Goal: Communication & Community: Connect with others

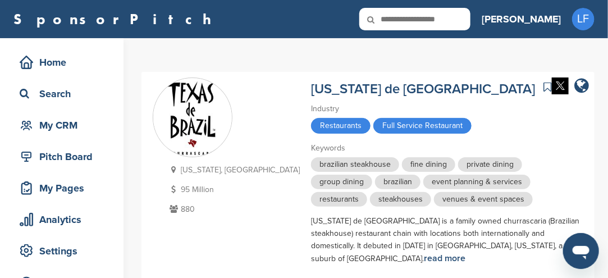
click at [395, 21] on input "text" at bounding box center [414, 19] width 111 height 22
type input "******"
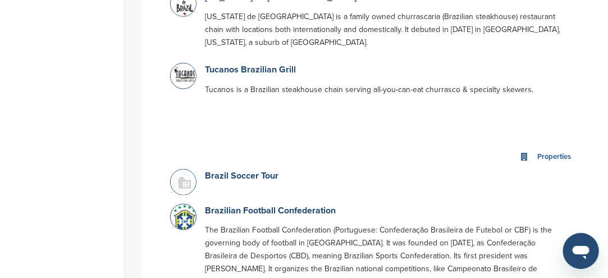
scroll to position [393, 0]
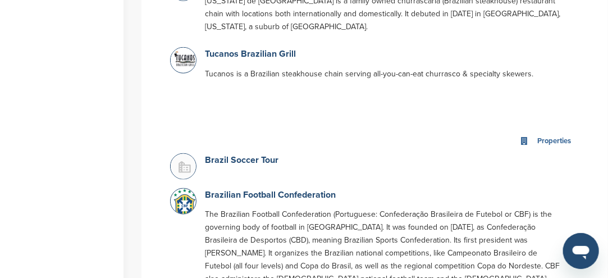
click at [189, 158] on img at bounding box center [185, 168] width 28 height 28
click at [183, 154] on img at bounding box center [185, 168] width 28 height 28
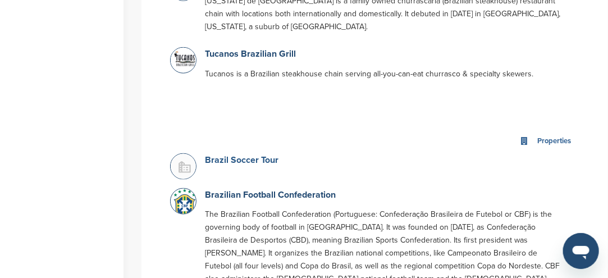
click at [216, 154] on link "Brazil Soccer Tour" at bounding box center [242, 159] width 74 height 11
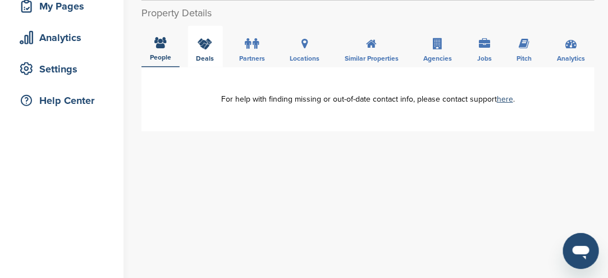
scroll to position [112, 0]
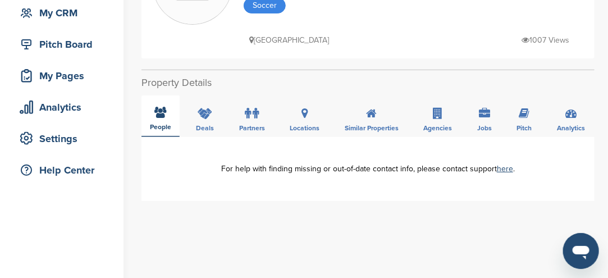
click at [166, 114] on icon at bounding box center [161, 112] width 12 height 11
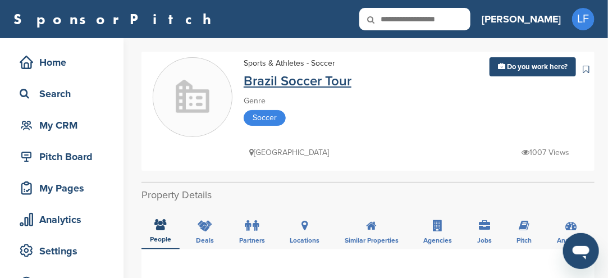
click at [282, 83] on link "Brazil Soccer Tour" at bounding box center [298, 81] width 108 height 16
click at [286, 83] on link "Brazil Soccer Tour" at bounding box center [298, 81] width 108 height 16
click at [285, 85] on link "Brazil Soccer Tour" at bounding box center [298, 81] width 108 height 16
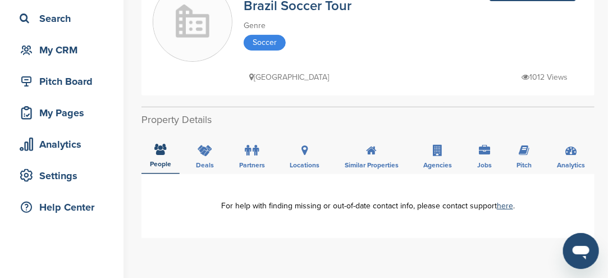
scroll to position [168, 0]
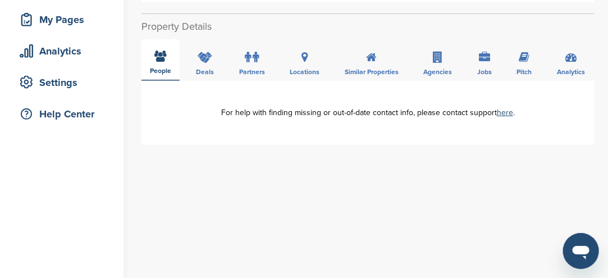
click at [162, 63] on div "People" at bounding box center [160, 60] width 38 height 42
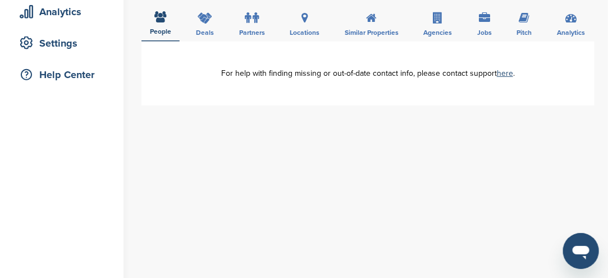
scroll to position [0, 0]
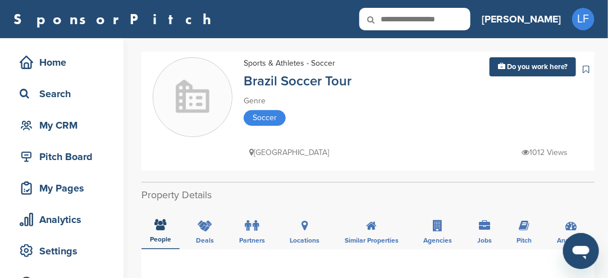
click at [470, 20] on input "text" at bounding box center [414, 19] width 111 height 22
type input "**********"
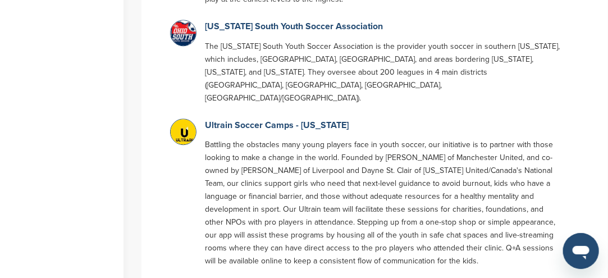
scroll to position [842, 0]
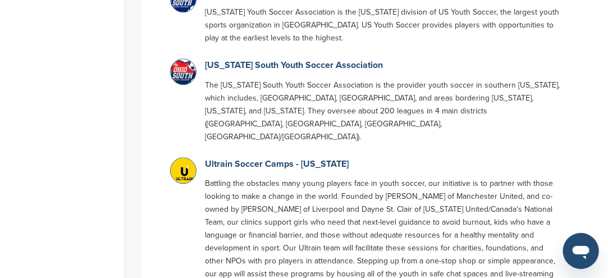
click at [186, 158] on img at bounding box center [185, 174] width 28 height 32
click at [237, 158] on link "Ultrain Soccer Camps - [US_STATE]" at bounding box center [277, 163] width 144 height 11
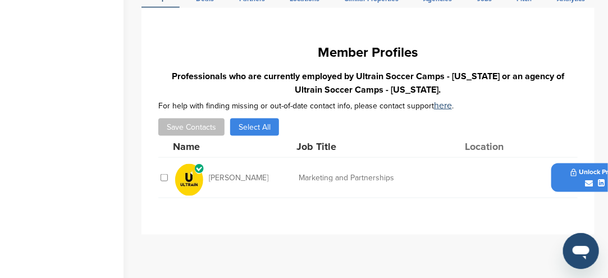
scroll to position [449, 0]
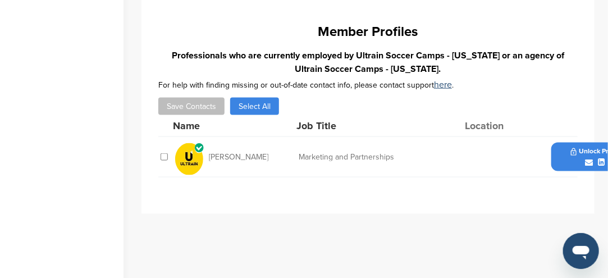
drag, startPoint x: 566, startPoint y: 161, endPoint x: 501, endPoint y: 204, distance: 77.8
click at [501, 204] on div "**********" at bounding box center [367, 100] width 453 height 227
click at [591, 162] on icon at bounding box center [589, 162] width 8 height 8
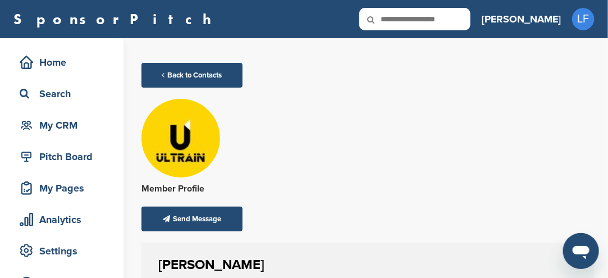
click at [169, 150] on img at bounding box center [180, 144] width 79 height 90
click at [166, 149] on img at bounding box center [180, 144] width 79 height 90
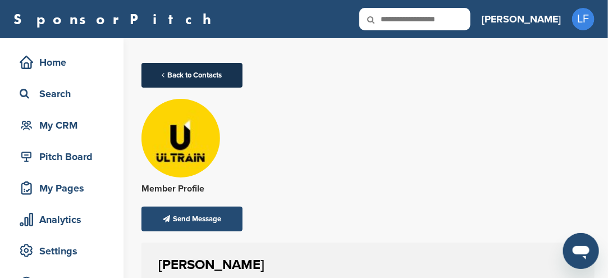
click at [164, 74] on link "Back to Contacts" at bounding box center [191, 75] width 101 height 25
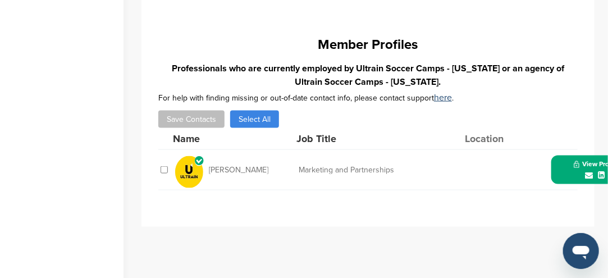
scroll to position [449, 0]
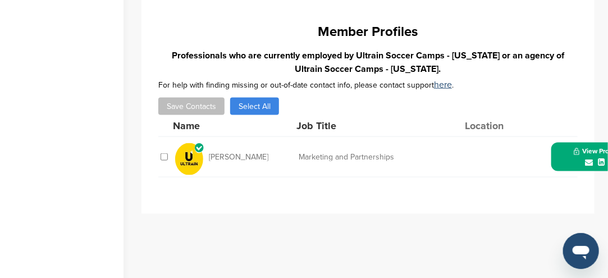
click at [589, 160] on icon at bounding box center [589, 162] width 8 height 8
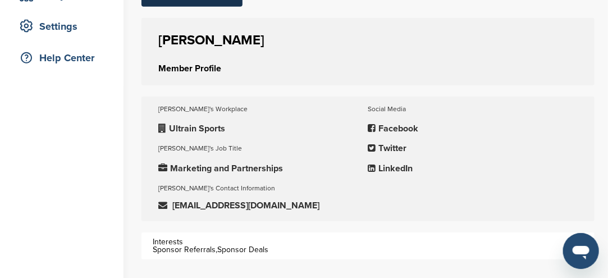
scroll to position [56, 0]
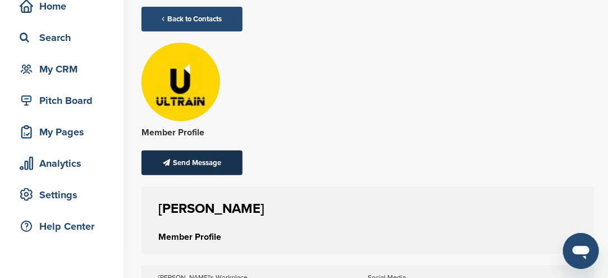
click at [173, 167] on div "Send Message" at bounding box center [191, 162] width 101 height 25
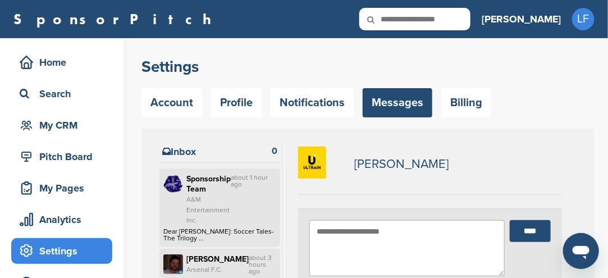
click at [359, 234] on textarea at bounding box center [406, 248] width 195 height 56
paste textarea "**********"
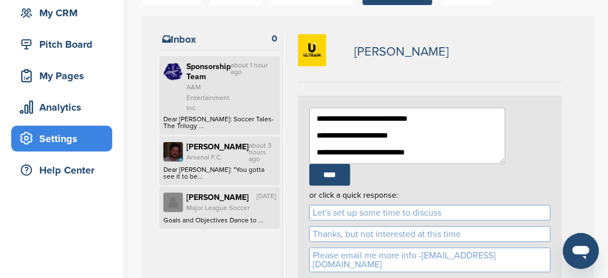
scroll to position [561, 0]
click at [362, 153] on textarea at bounding box center [407, 136] width 196 height 56
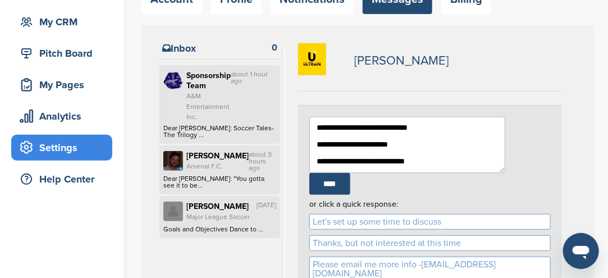
scroll to position [56, 0]
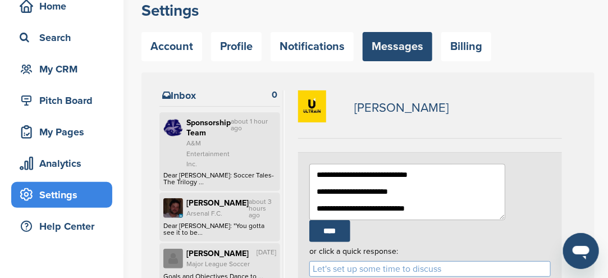
click at [375, 214] on textarea at bounding box center [407, 192] width 196 height 56
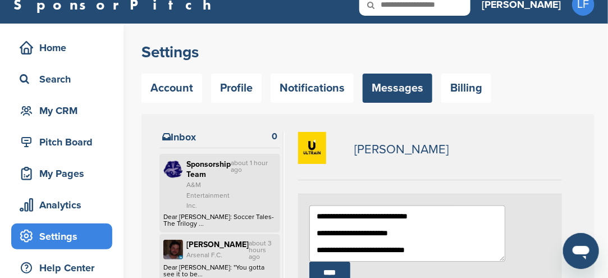
scroll to position [0, 0]
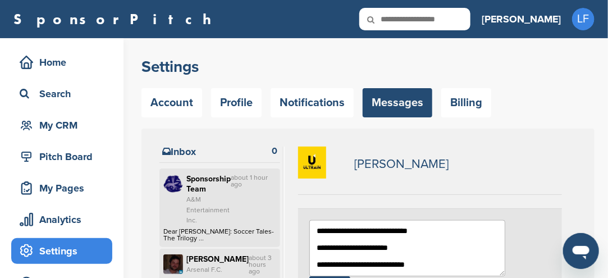
click at [349, 236] on textarea at bounding box center [407, 248] width 196 height 56
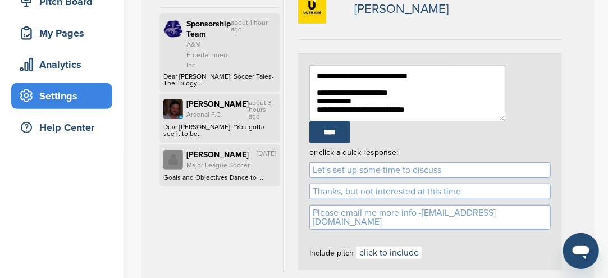
scroll to position [168, 0]
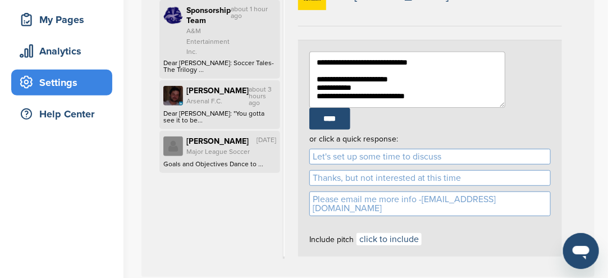
click at [369, 93] on textarea at bounding box center [407, 80] width 196 height 56
type textarea "**********"
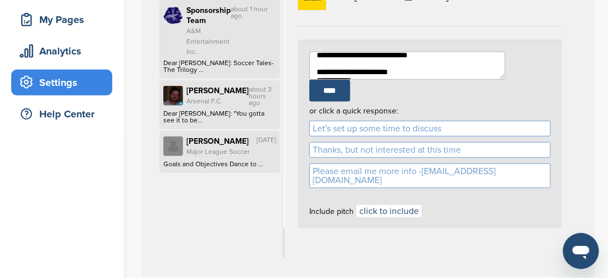
click at [350, 80] on input "****" at bounding box center [329, 91] width 41 height 22
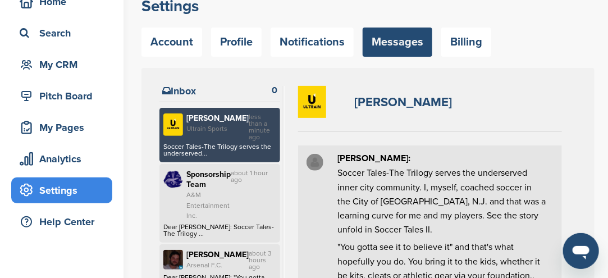
scroll to position [0, 0]
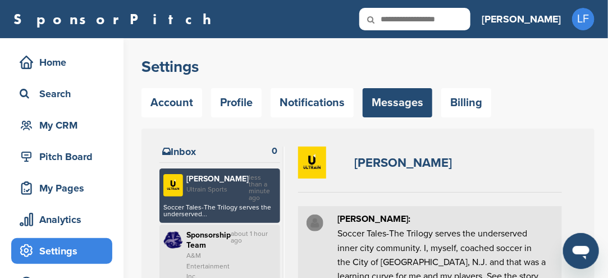
click at [470, 19] on input "text" at bounding box center [414, 19] width 111 height 22
click at [467, 21] on input "text" at bounding box center [414, 19] width 111 height 22
click at [68, 20] on link "SponsorPitch" at bounding box center [115, 19] width 205 height 15
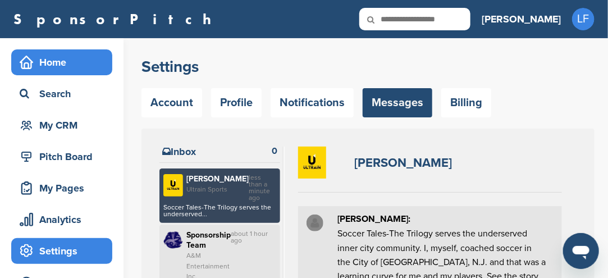
click at [49, 65] on div "Home" at bounding box center [64, 62] width 95 height 20
click at [49, 63] on div "Home" at bounding box center [64, 62] width 95 height 20
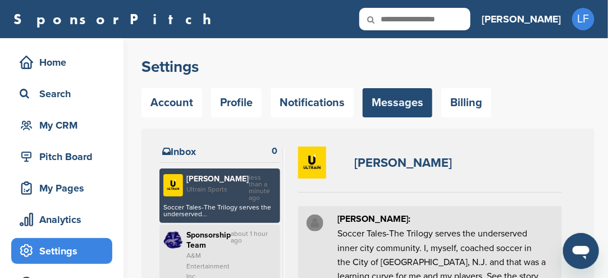
click at [459, 22] on input "text" at bounding box center [414, 19] width 111 height 22
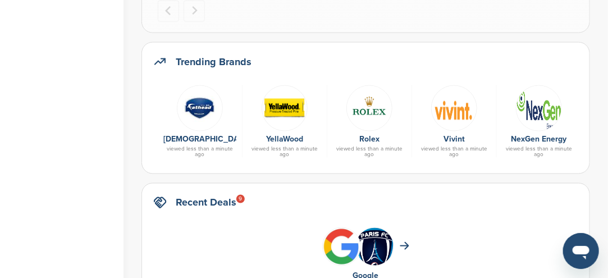
scroll to position [561, 0]
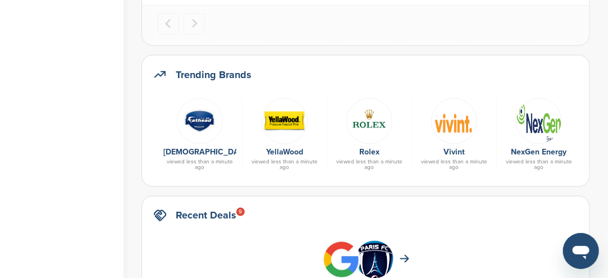
click at [200, 123] on img at bounding box center [200, 121] width 46 height 46
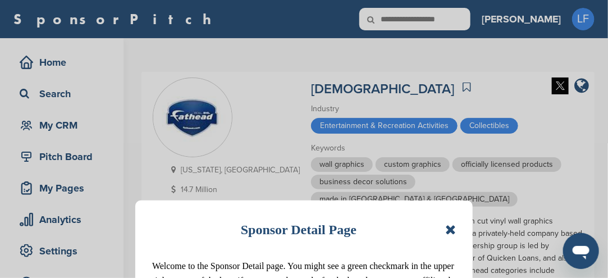
click at [454, 231] on icon at bounding box center [450, 229] width 11 height 13
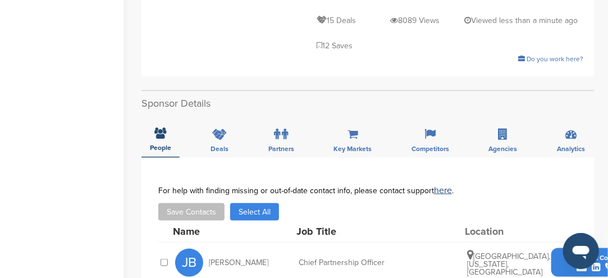
scroll to position [393, 0]
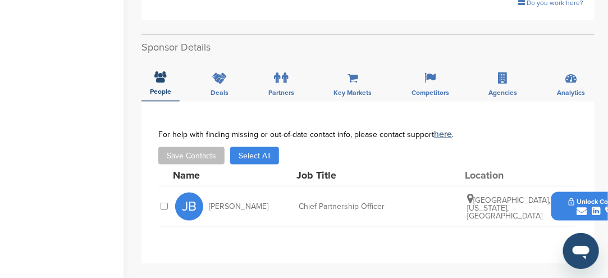
click at [580, 206] on icon "submit" at bounding box center [581, 211] width 10 height 10
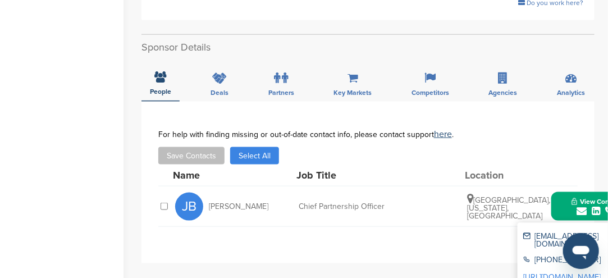
click at [528, 232] on div "[EMAIL_ADDRESS][DOMAIN_NAME]" at bounding box center [575, 240] width 104 height 16
drag, startPoint x: 533, startPoint y: 169, endPoint x: 600, endPoint y: 171, distance: 67.4
click at [600, 232] on div "[EMAIL_ADDRESS][DOMAIN_NAME]" at bounding box center [575, 240] width 104 height 16
copy div "[EMAIL_ADDRESS][DOMAIN_NAME]"
